Goal: Task Accomplishment & Management: Complete application form

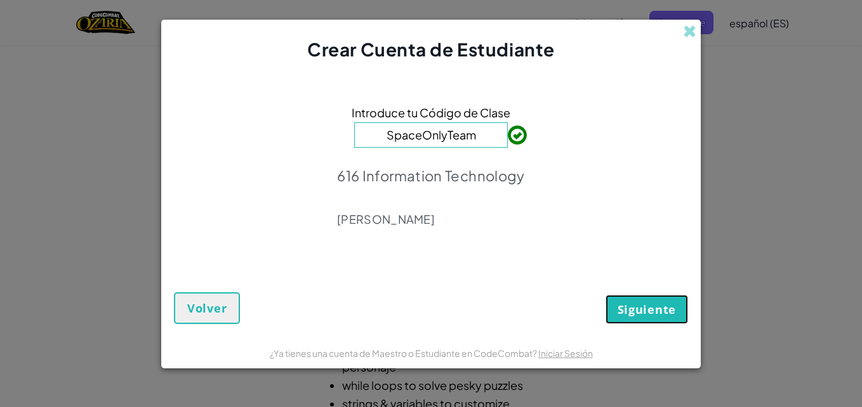
click at [661, 297] on button "Siguiente" at bounding box center [646, 309] width 82 height 29
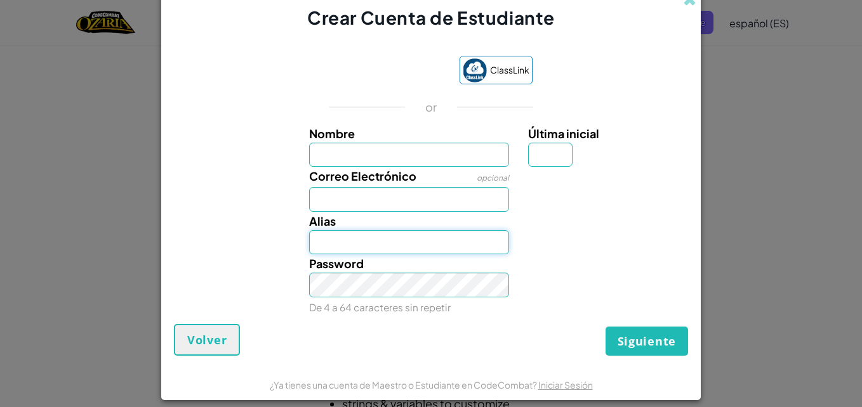
type input "Mel17703"
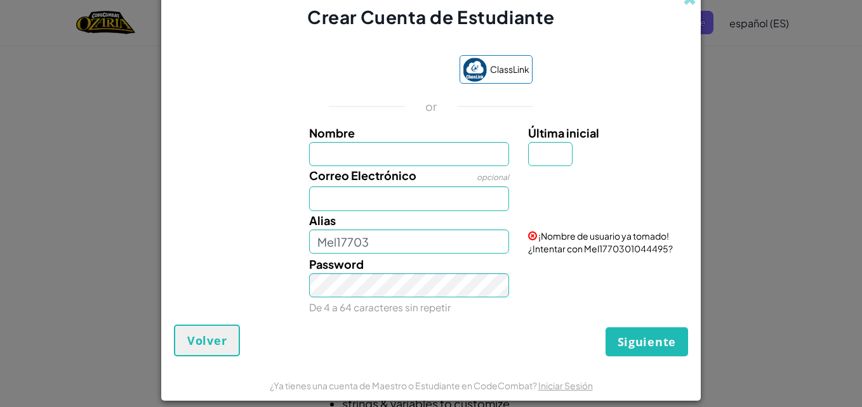
click at [432, 159] on input "Nombre" at bounding box center [409, 154] width 201 height 25
type input "[PERSON_NAME]"
type input "M"
type input "[EMAIL_ADDRESS][DOMAIN_NAME]"
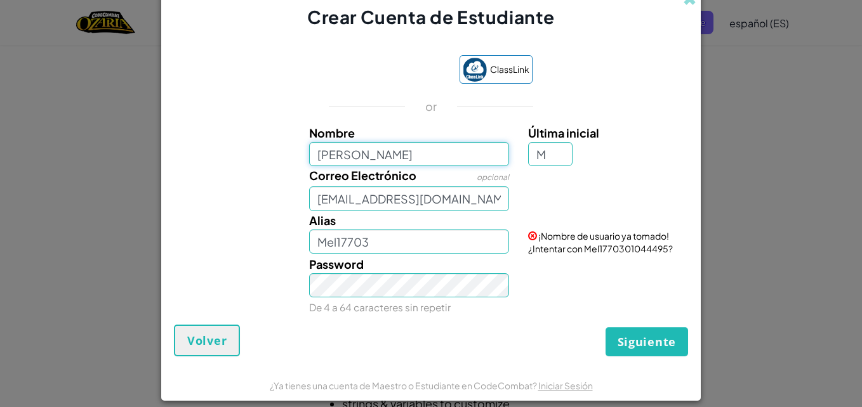
type input "MelanieM"
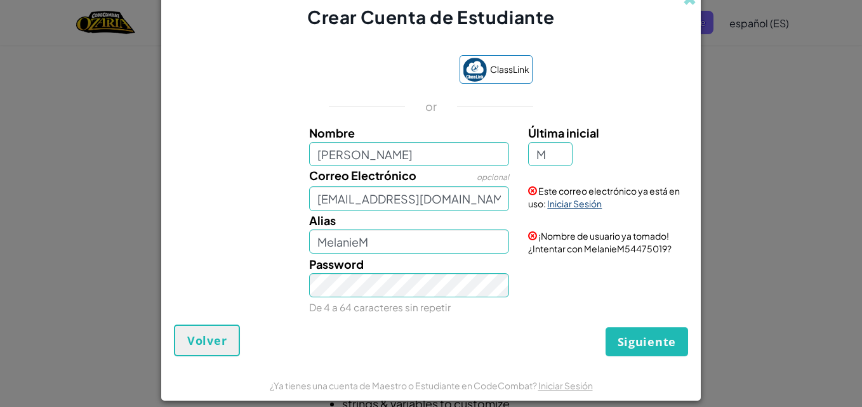
click at [567, 199] on link "Iniciar Sesión" at bounding box center [574, 203] width 55 height 11
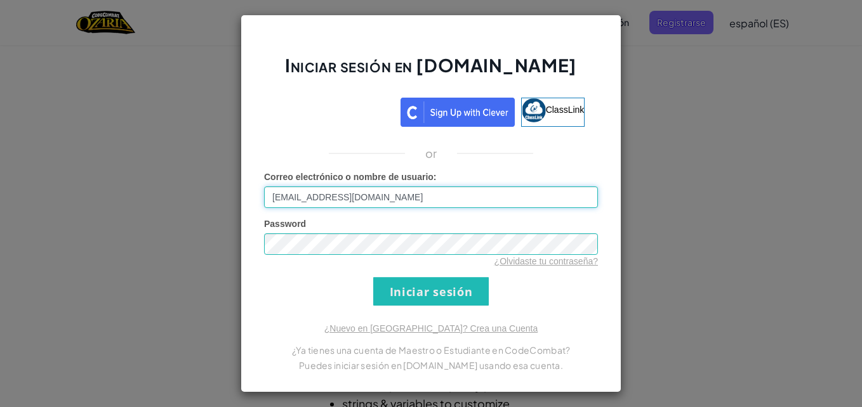
type input "Mel17703"
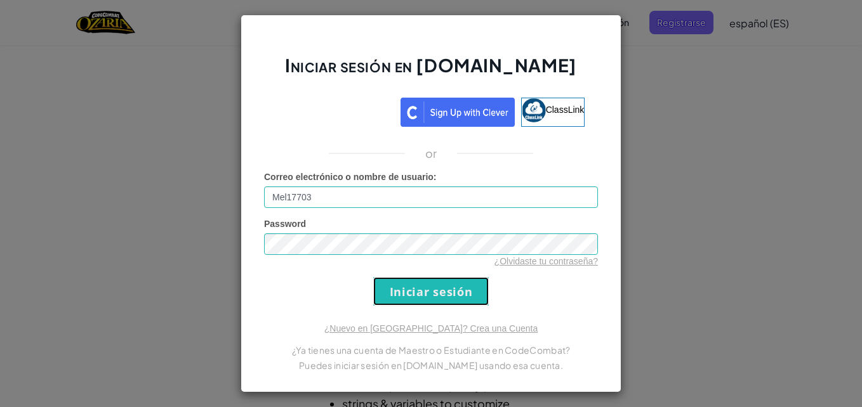
click at [404, 290] on input "Iniciar sesión" at bounding box center [430, 291] width 115 height 29
